Goal: Transaction & Acquisition: Purchase product/service

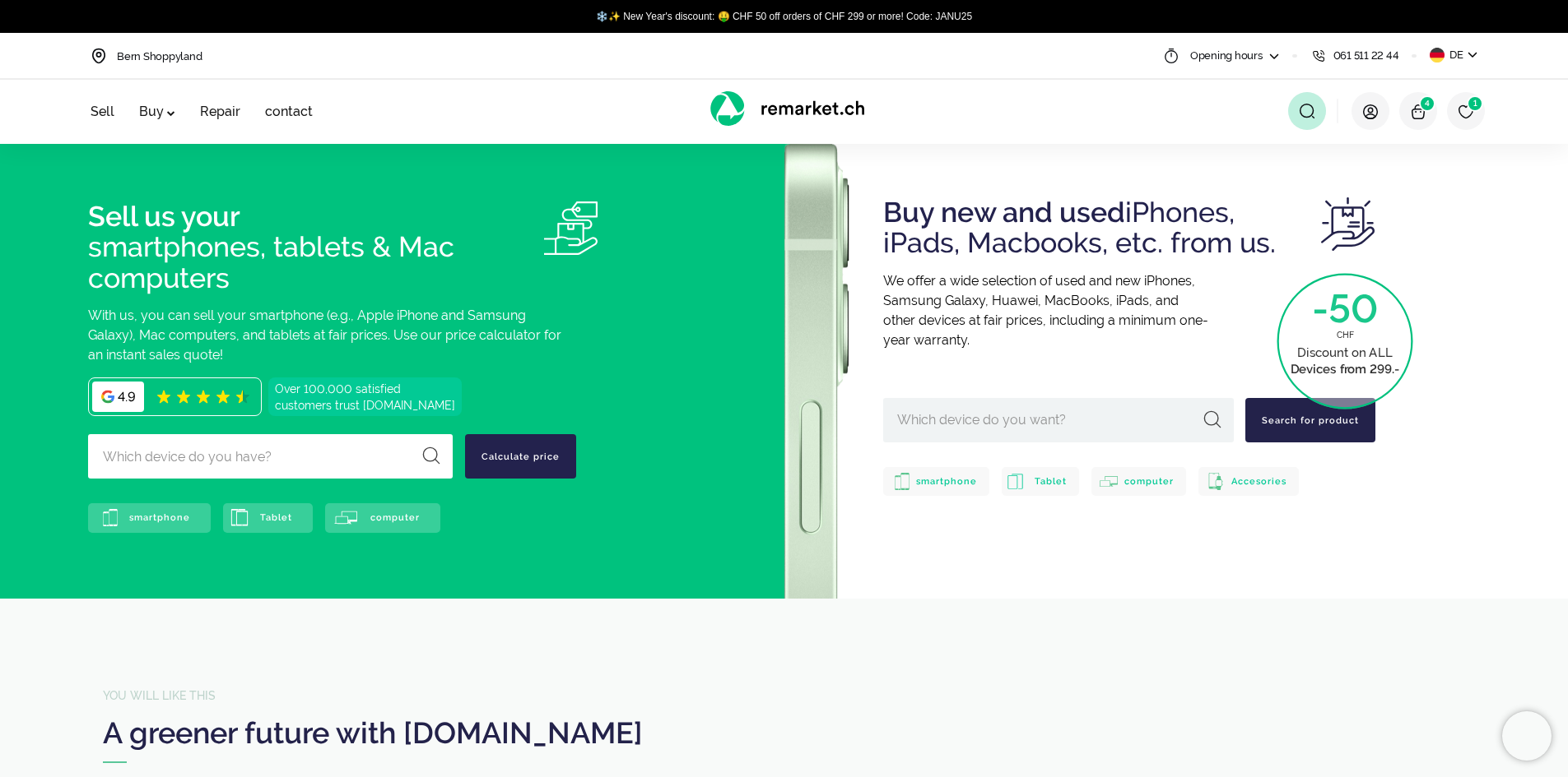
click at [1292, 116] on span at bounding box center [1306, 110] width 38 height 38
click at [1158, 115] on input "text" at bounding box center [1181, 111] width 288 height 18
click at [1421, 118] on img at bounding box center [1418, 112] width 17 height 17
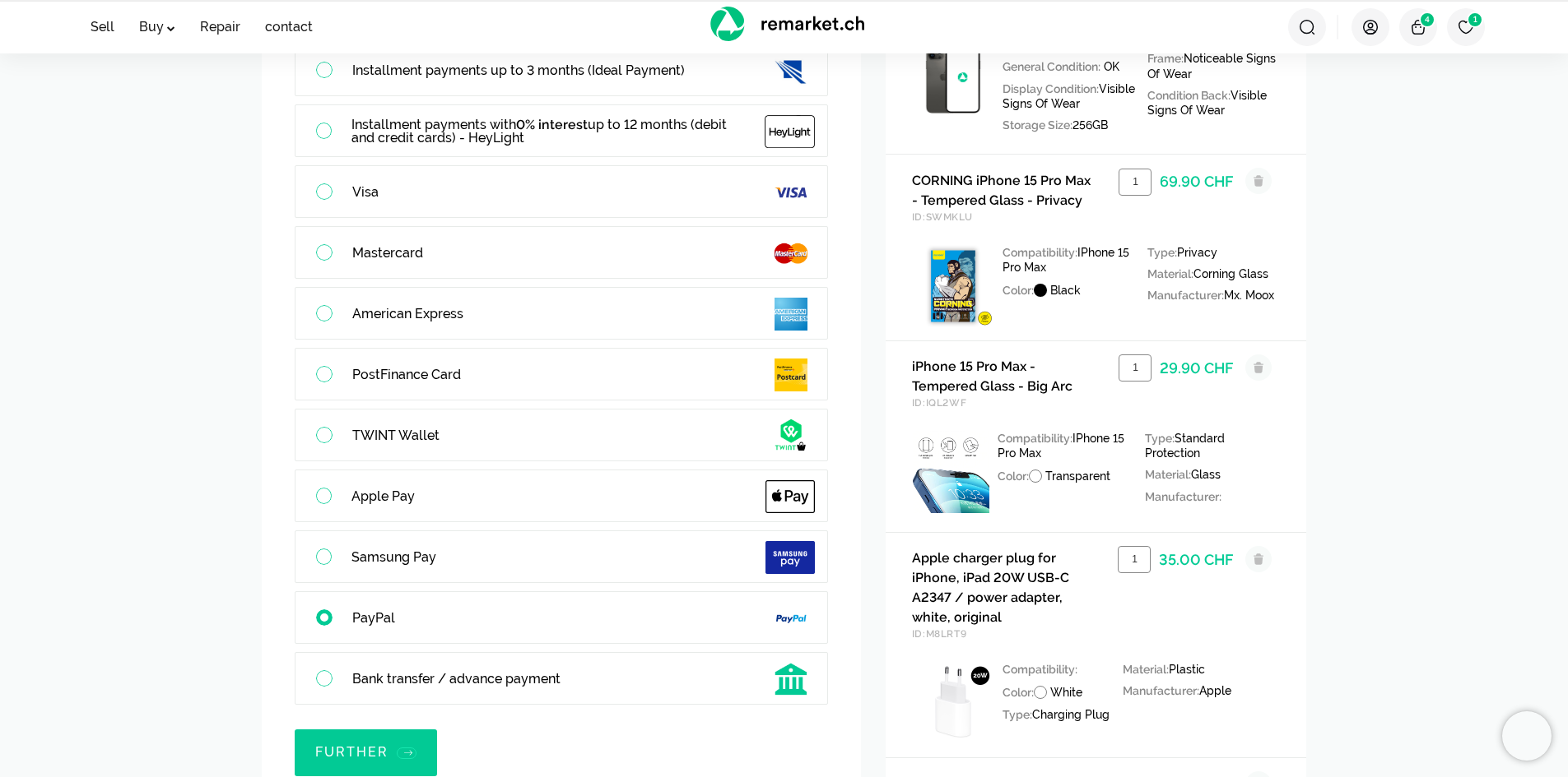
scroll to position [189, 0]
click at [384, 571] on label "Samsung Pay 0%-Gebühren - Mit Samsung Pay bezahlen Sie bequem direkt per Samsun…" at bounding box center [561, 557] width 532 height 51
click at [0, 0] on input "Samsung Pay 0%-Gebühren - Mit Samsung Pay bezahlen Sie bequem direkt per Samsun…" at bounding box center [0, 0] width 0 height 0
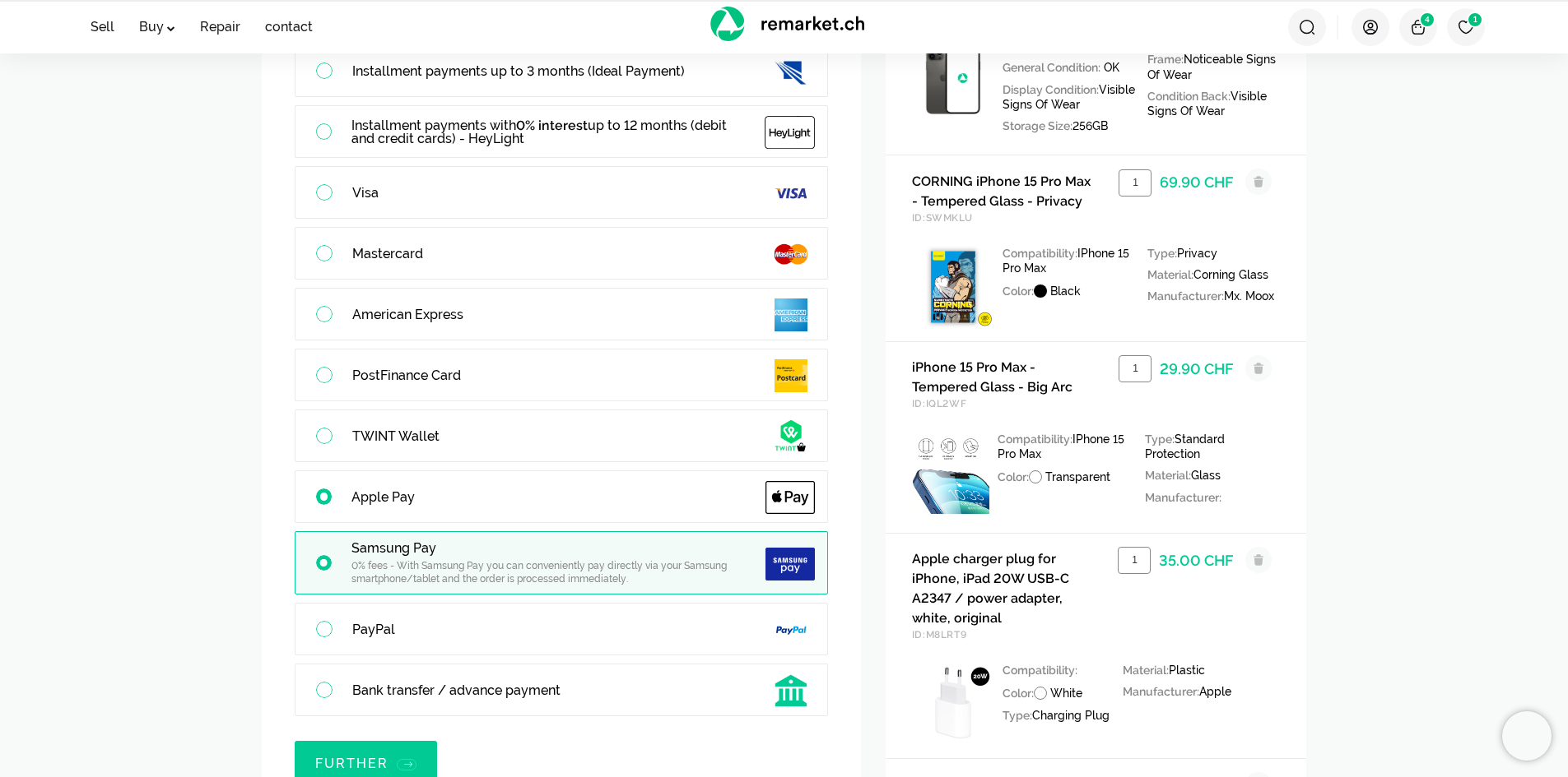
click at [452, 516] on label "Apple Pay 0% fees - With Apple Pay, you can conveniently pay directly via your …" at bounding box center [561, 496] width 532 height 51
click at [0, 0] on input "Apple Pay 0% fees - With Apple Pay, you can conveniently pay directly via your …" at bounding box center [0, 0] width 0 height 0
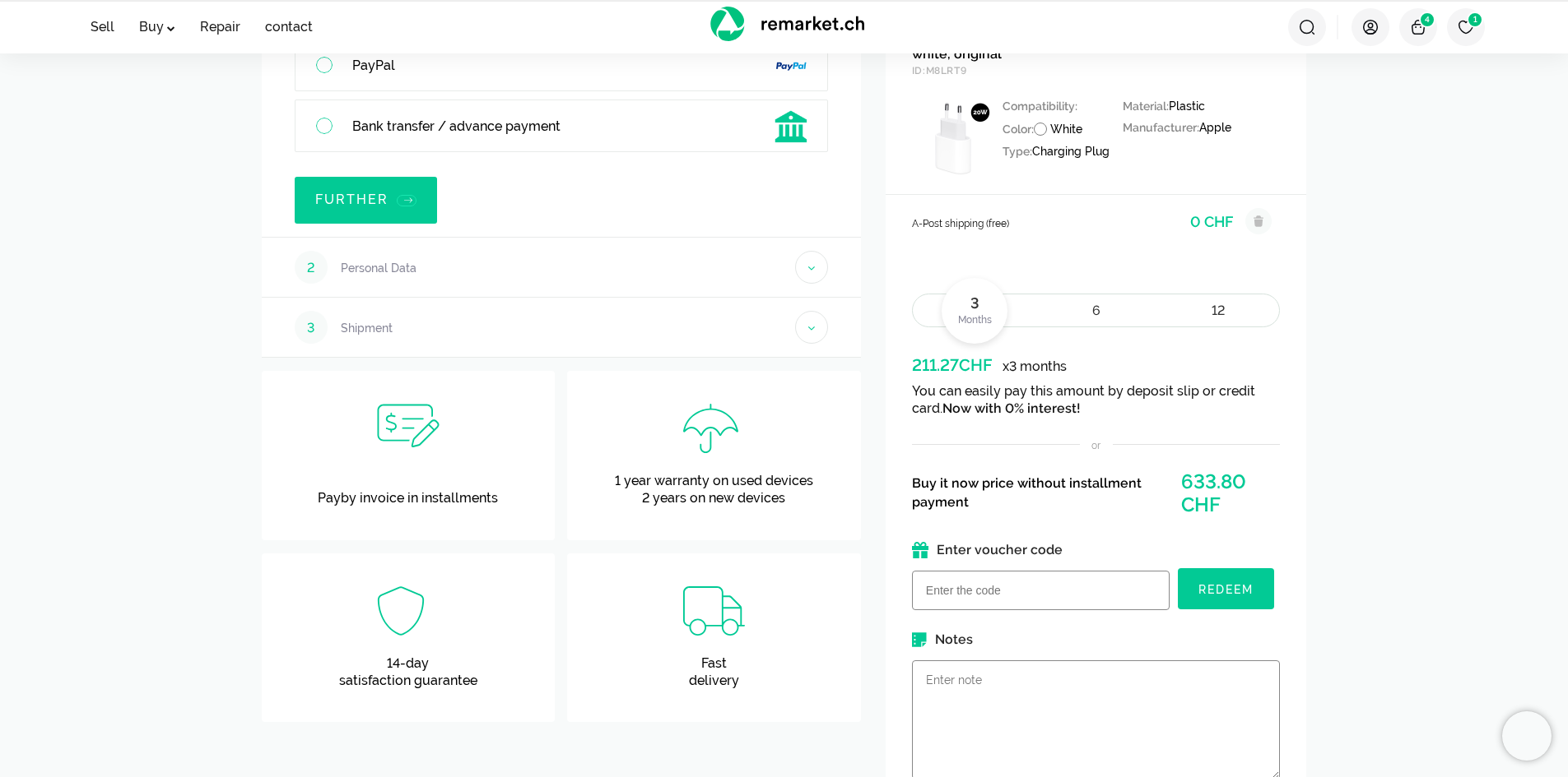
scroll to position [849, 0]
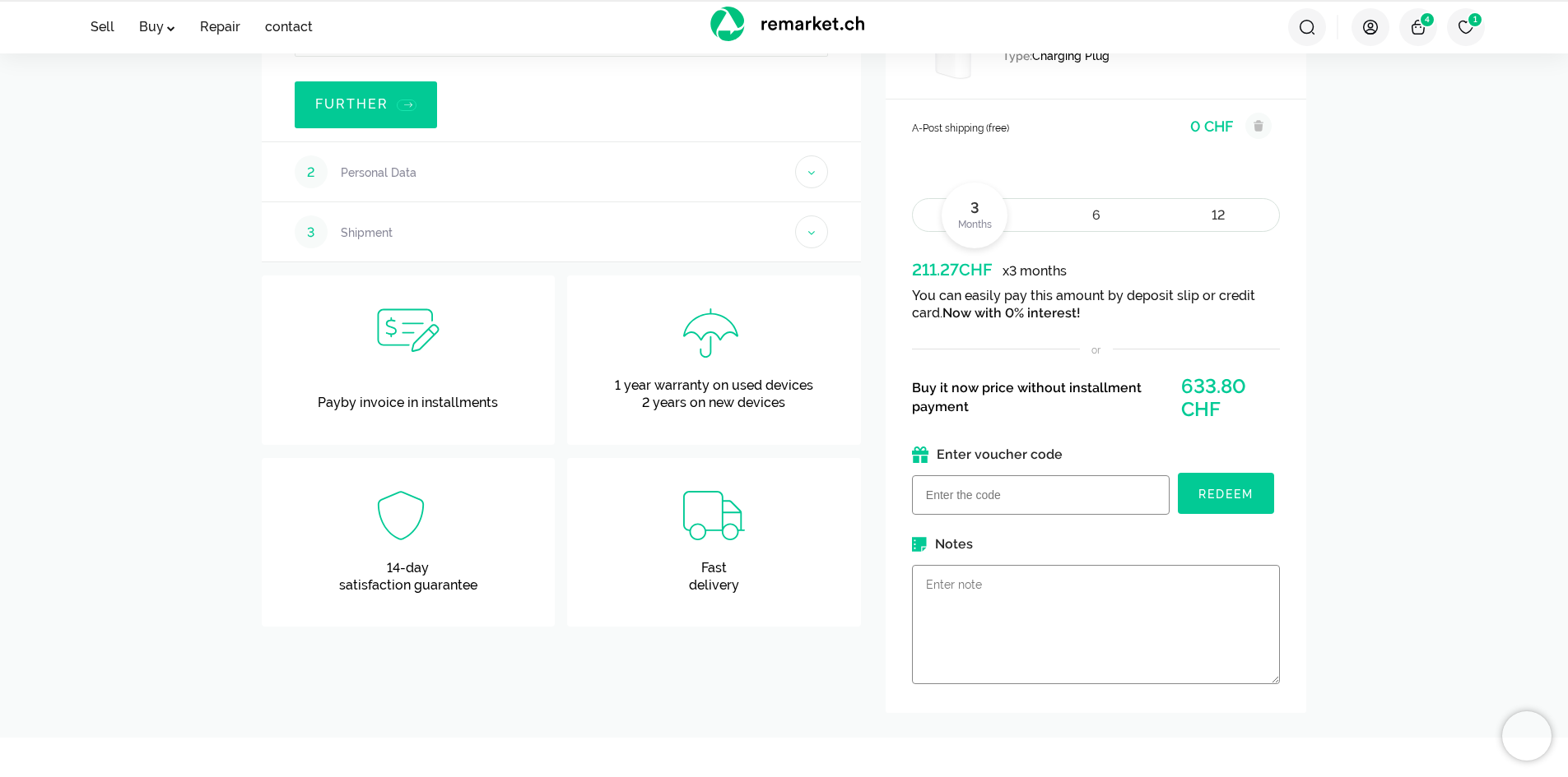
click at [1087, 214] on div "6" at bounding box center [1096, 215] width 49 height 16
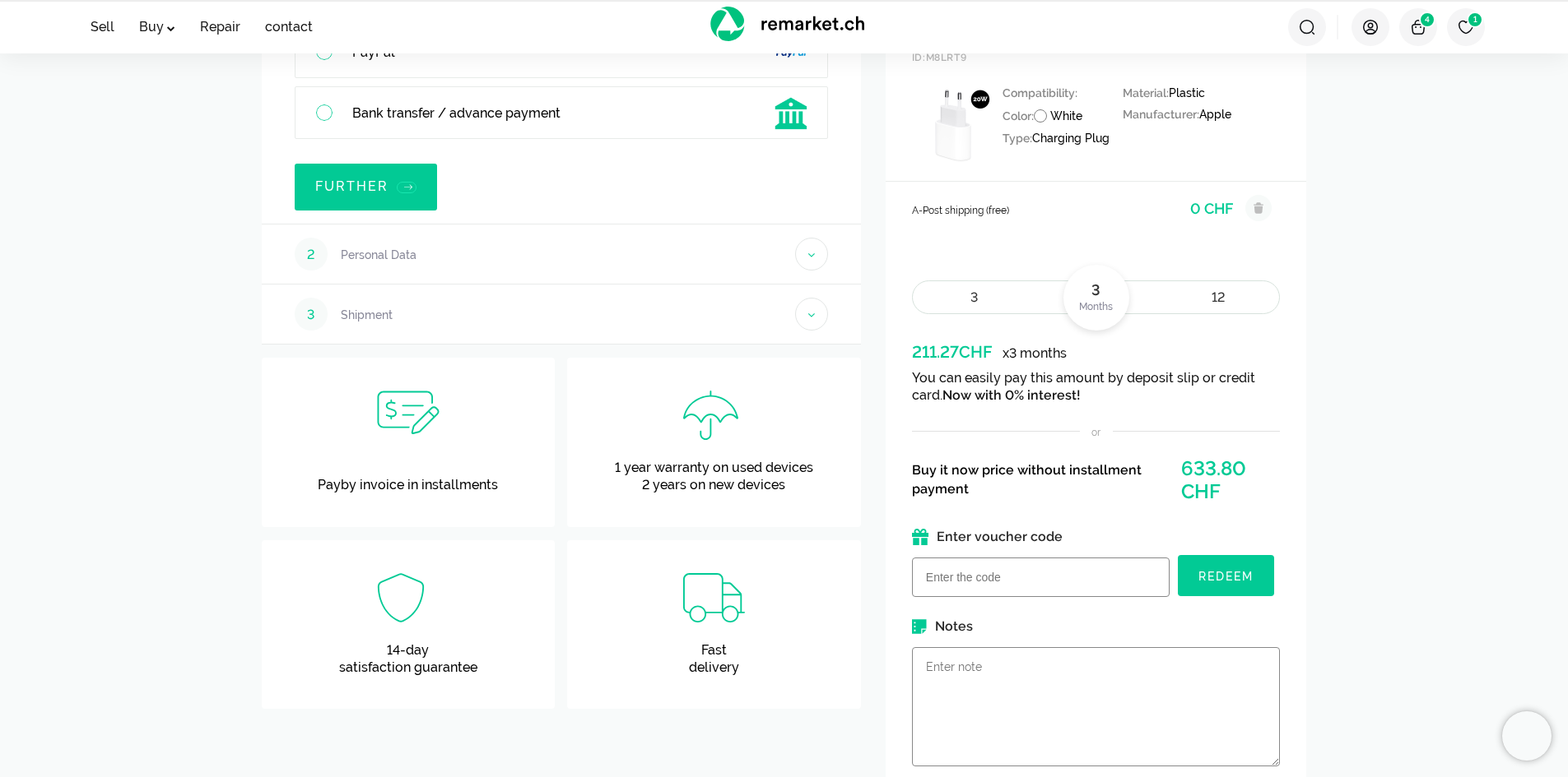
click at [1234, 300] on div "12" at bounding box center [1218, 297] width 49 height 16
click at [1261, 211] on span at bounding box center [1259, 208] width 27 height 27
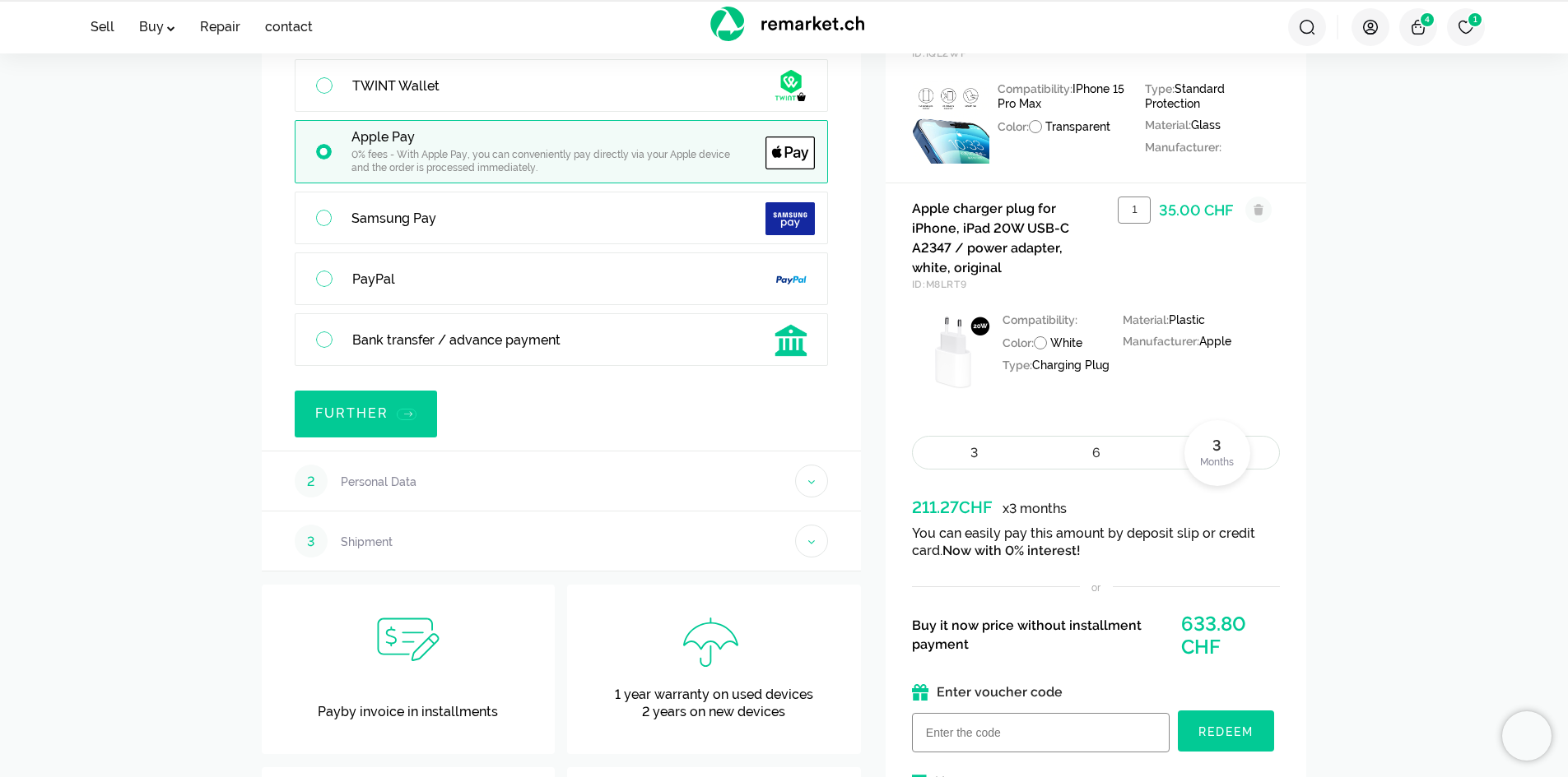
scroll to position [520, 0]
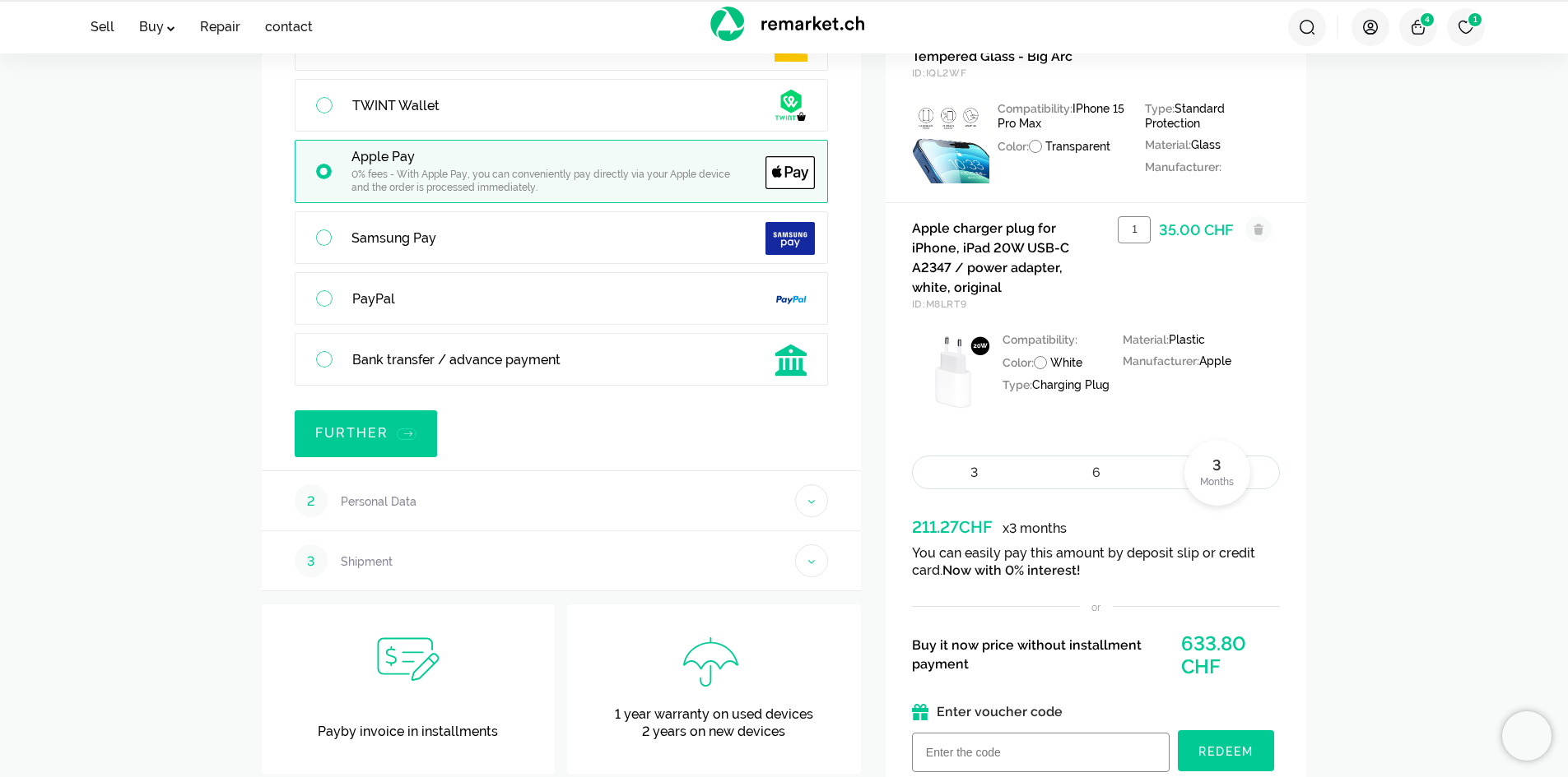
click at [1262, 232] on span at bounding box center [1259, 230] width 27 height 27
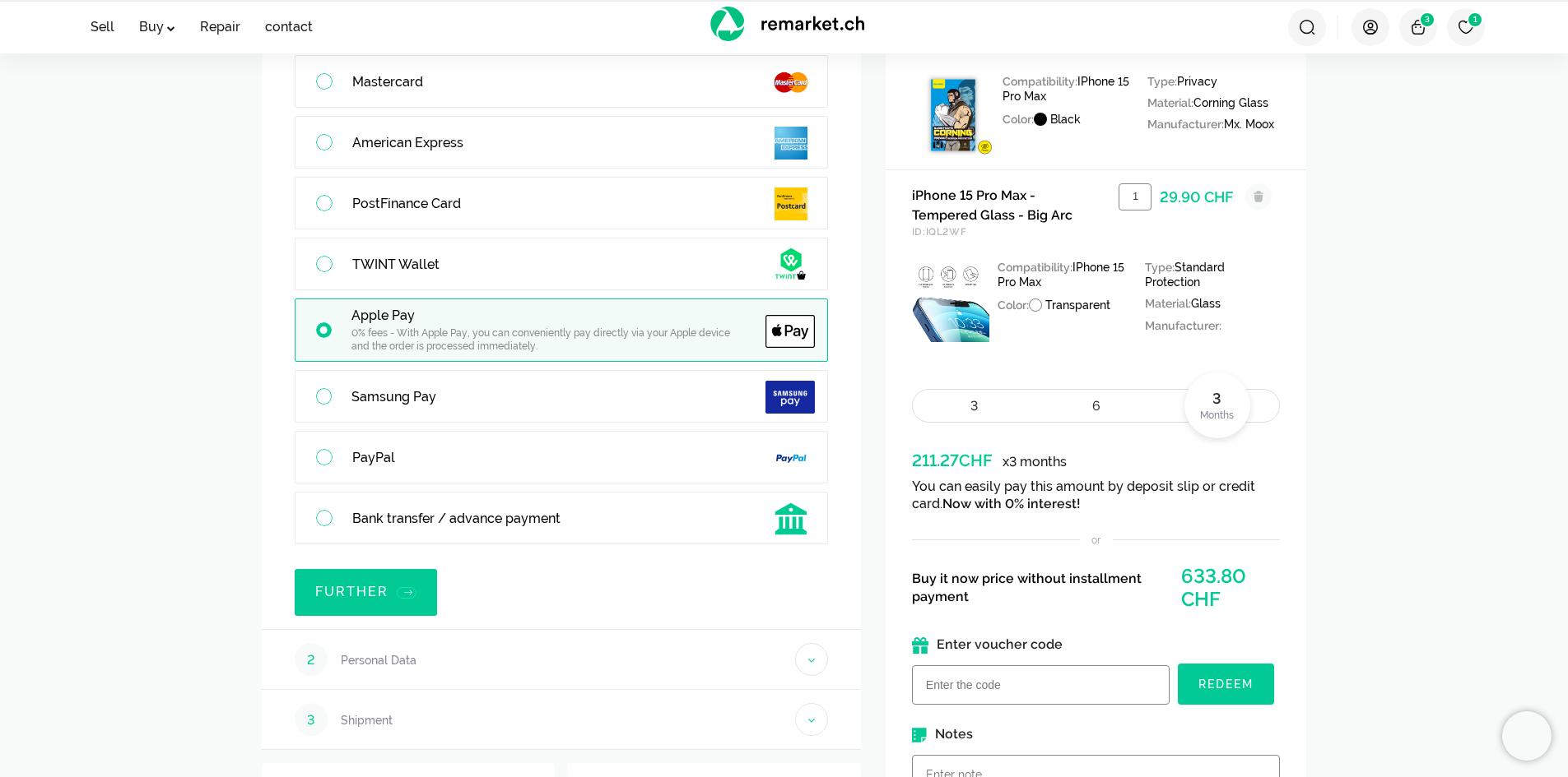
scroll to position [355, 0]
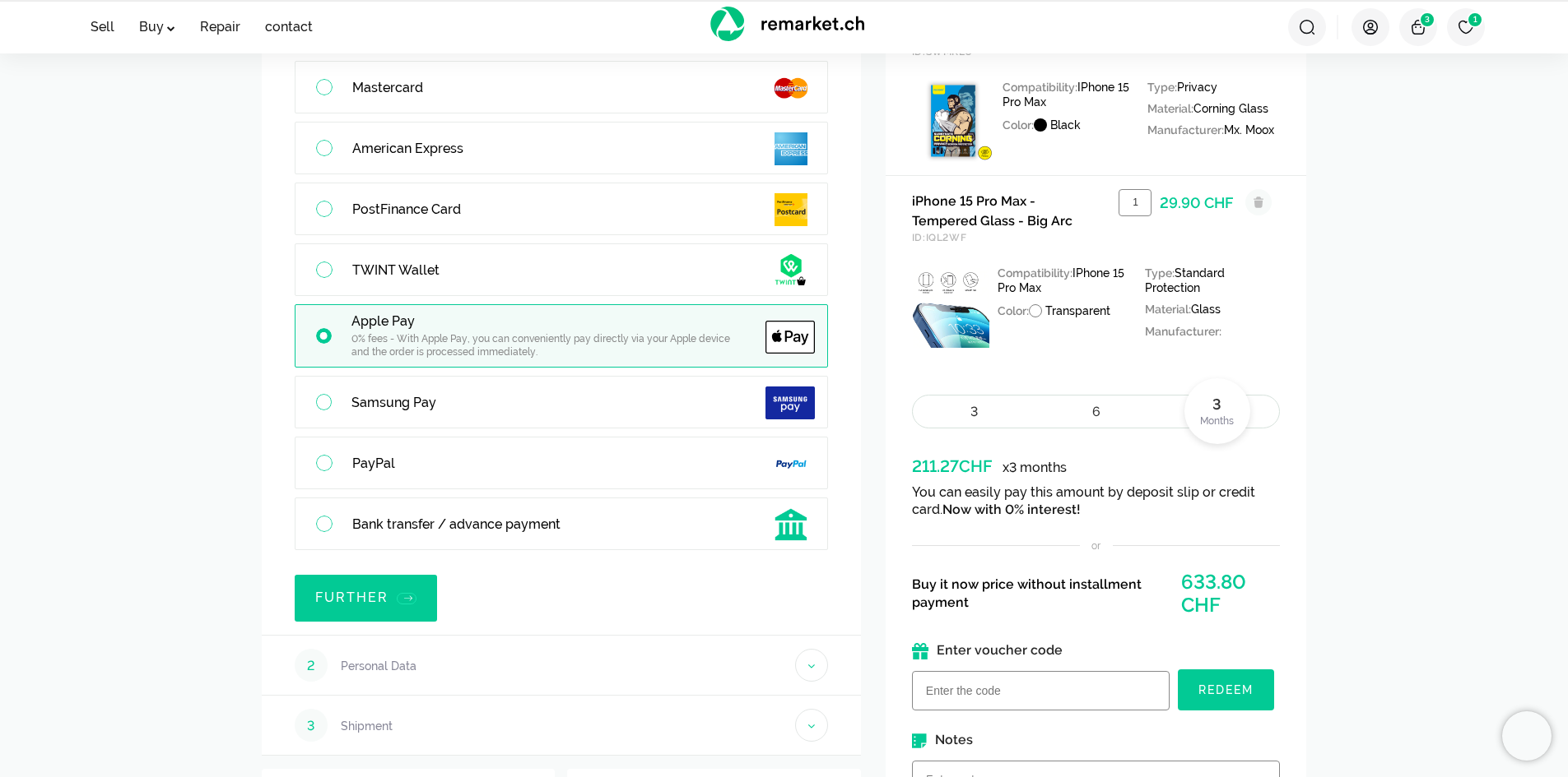
click at [1263, 204] on span at bounding box center [1259, 202] width 27 height 27
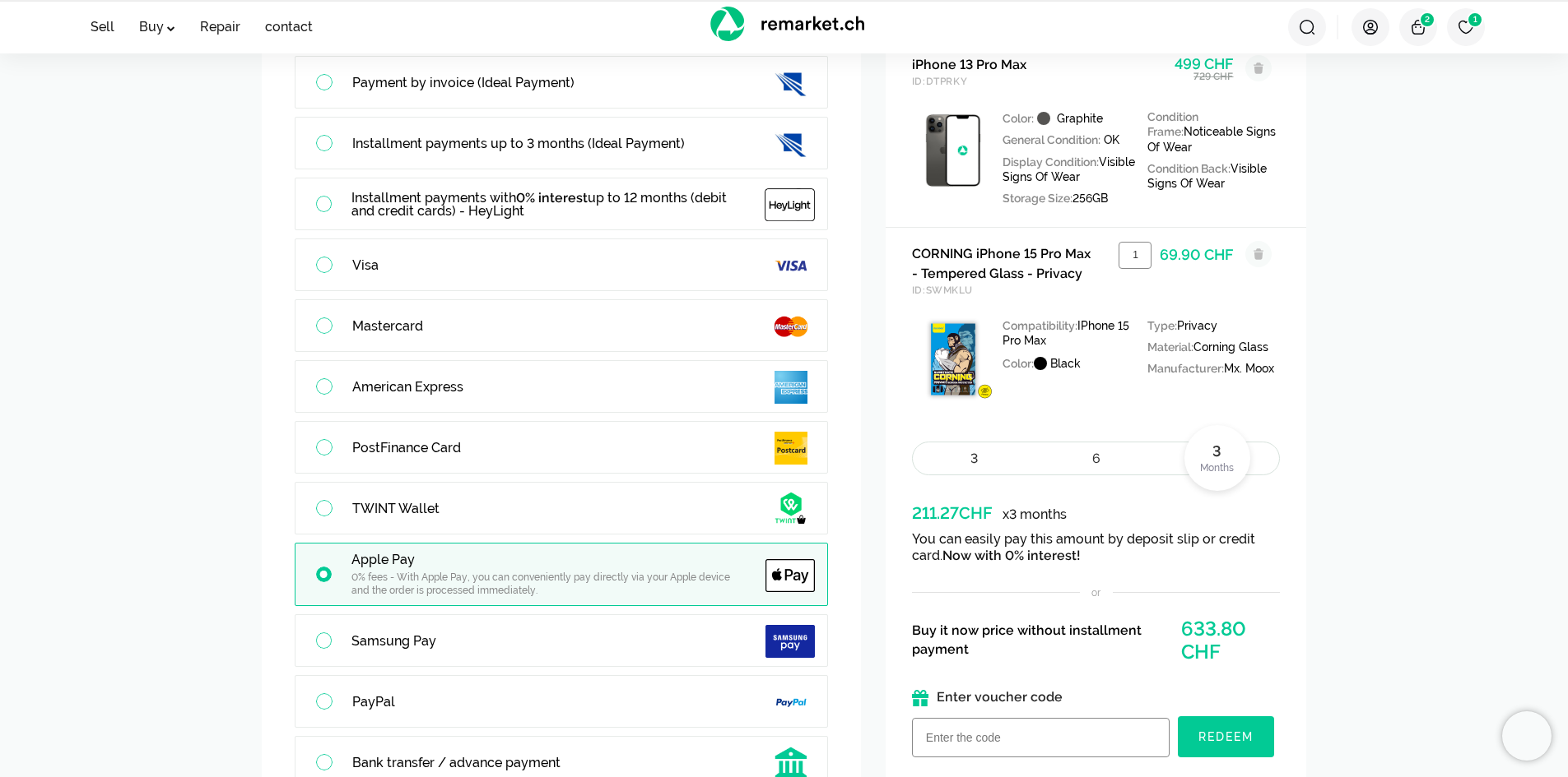
scroll to position [109, 0]
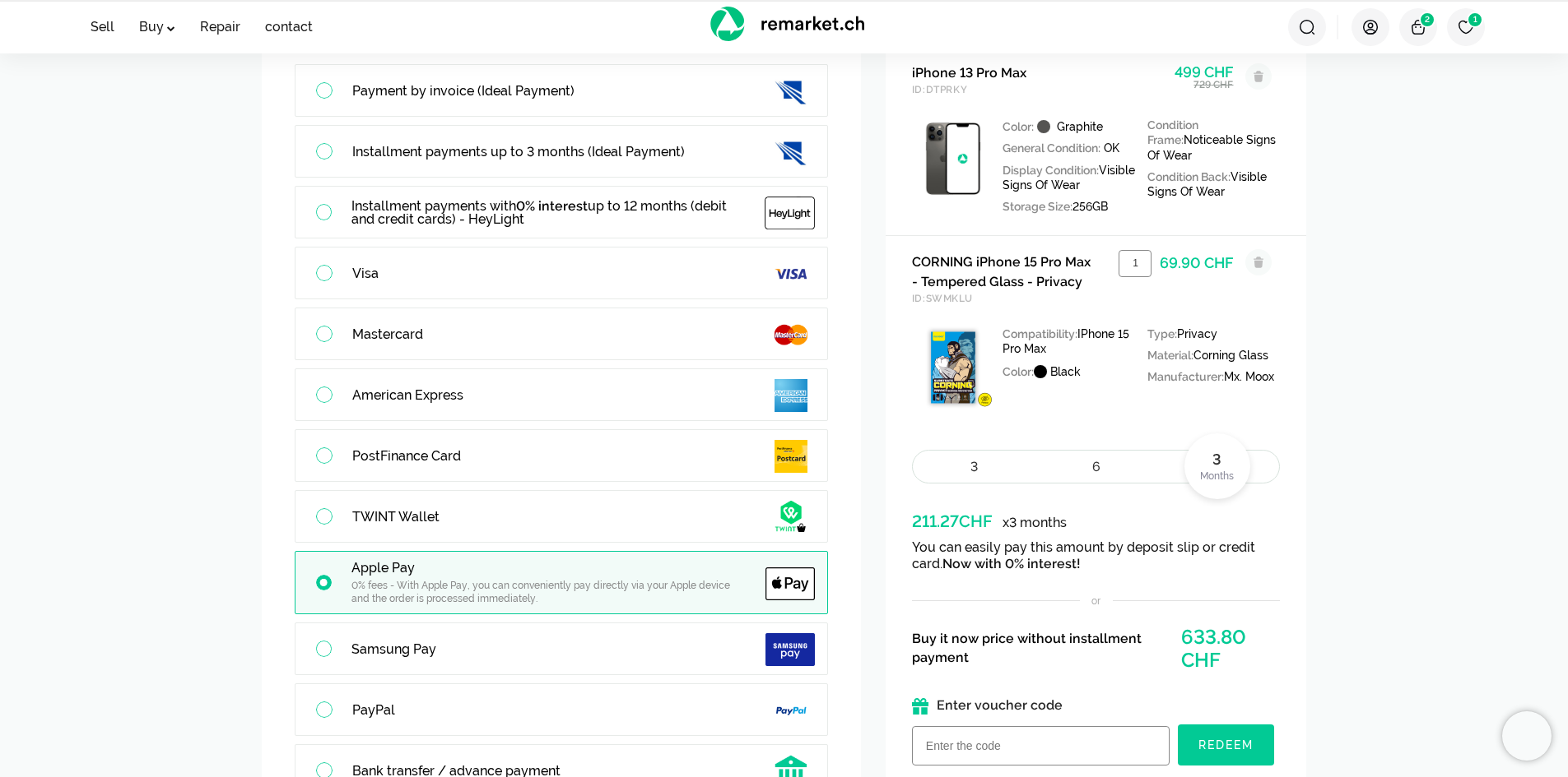
click at [1260, 252] on span at bounding box center [1259, 262] width 27 height 27
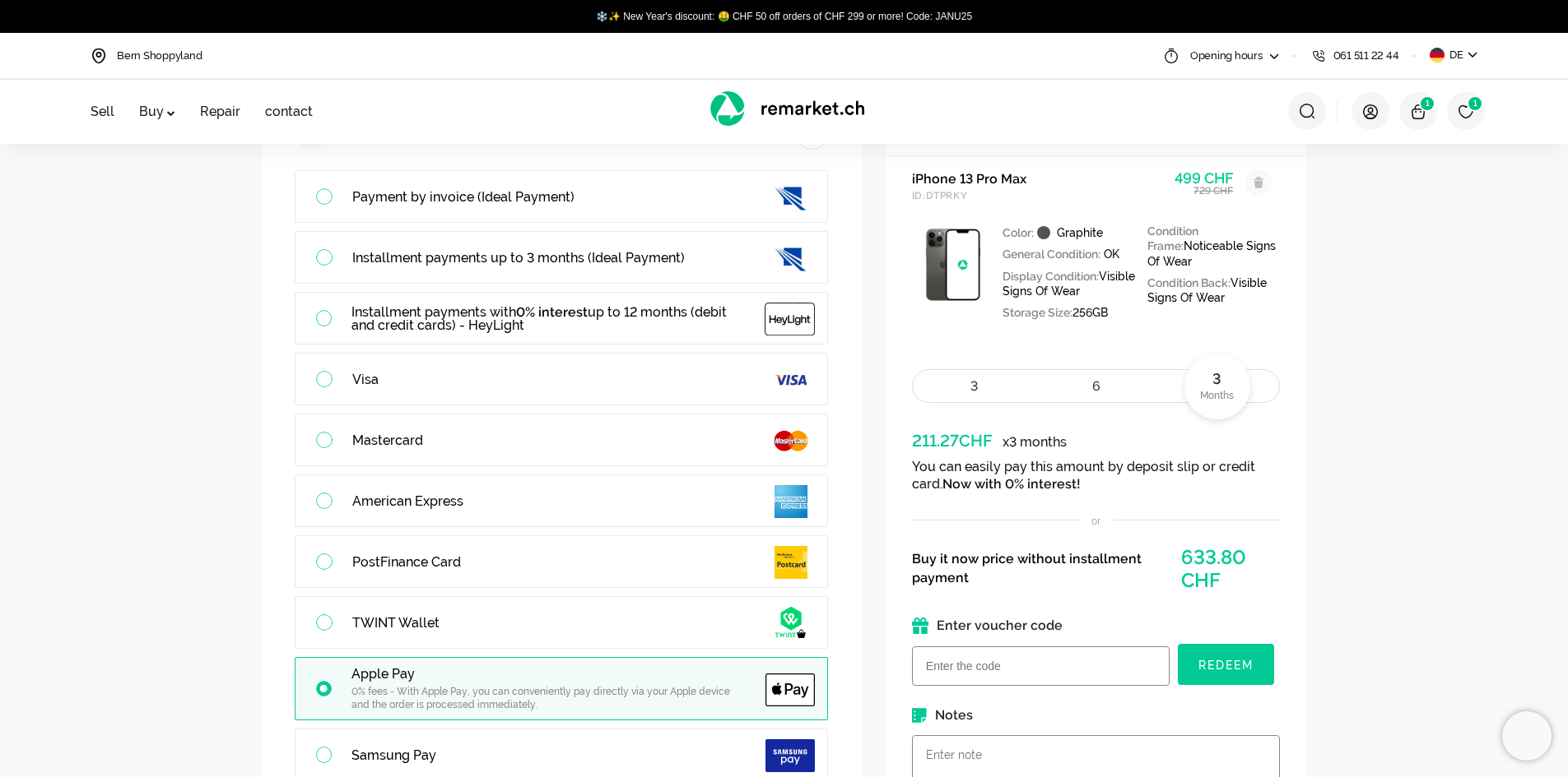
scroll to position [0, 0]
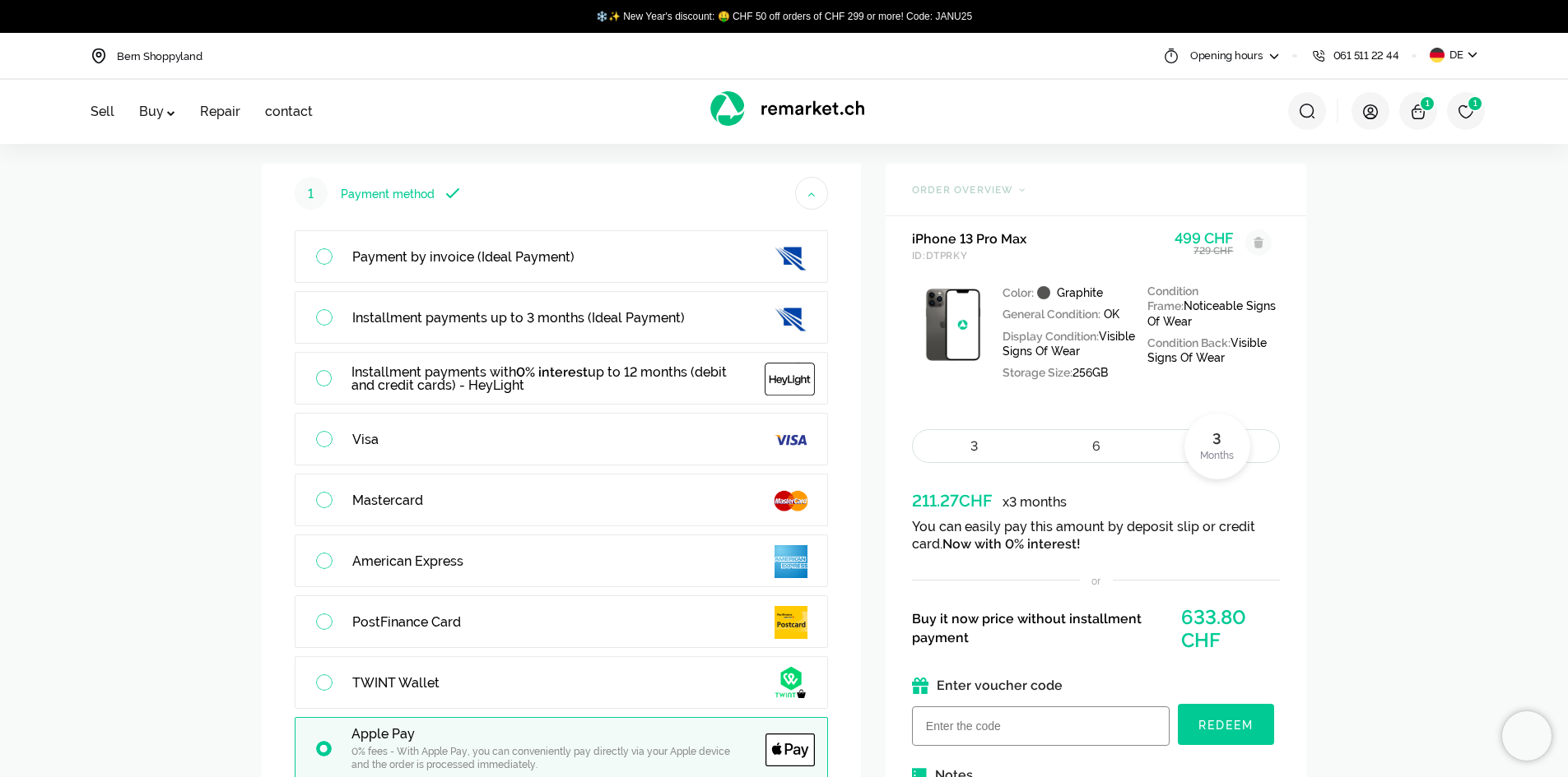
click at [1112, 452] on div "6" at bounding box center [1096, 446] width 49 height 16
